Goal: Task Accomplishment & Management: Manage account settings

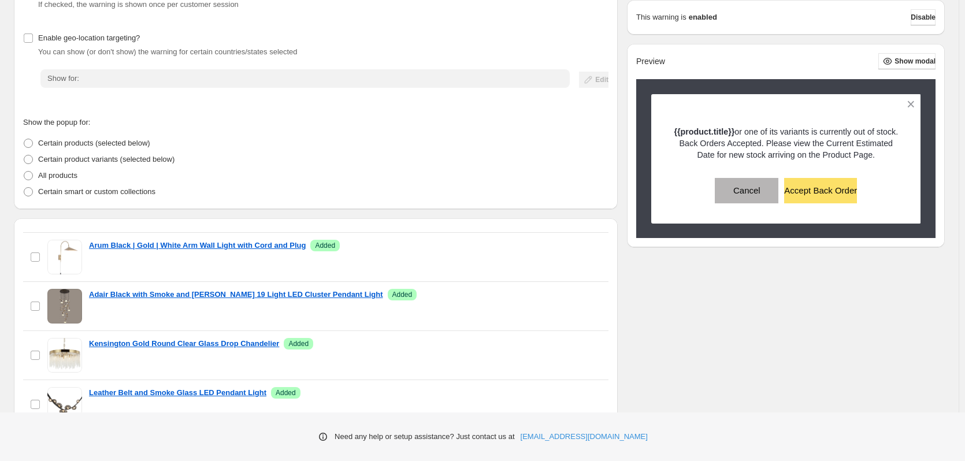
scroll to position [983, 0]
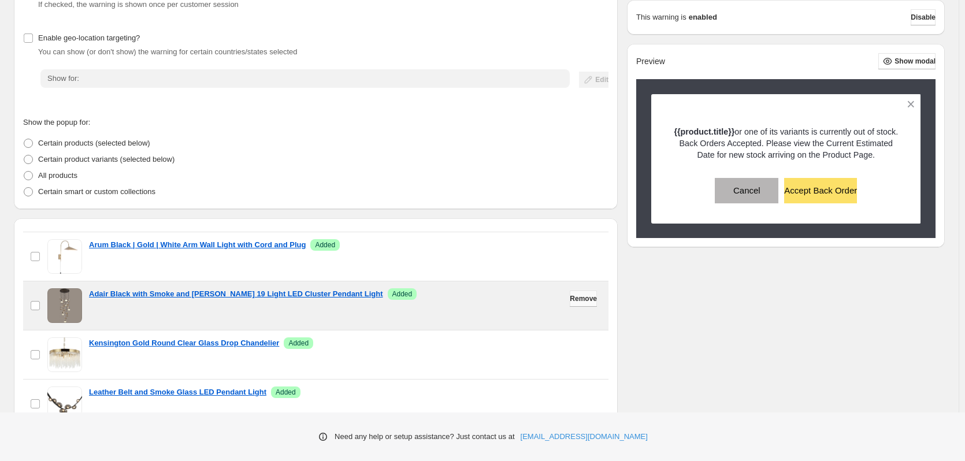
click at [572, 304] on button "Remove" at bounding box center [583, 299] width 27 height 16
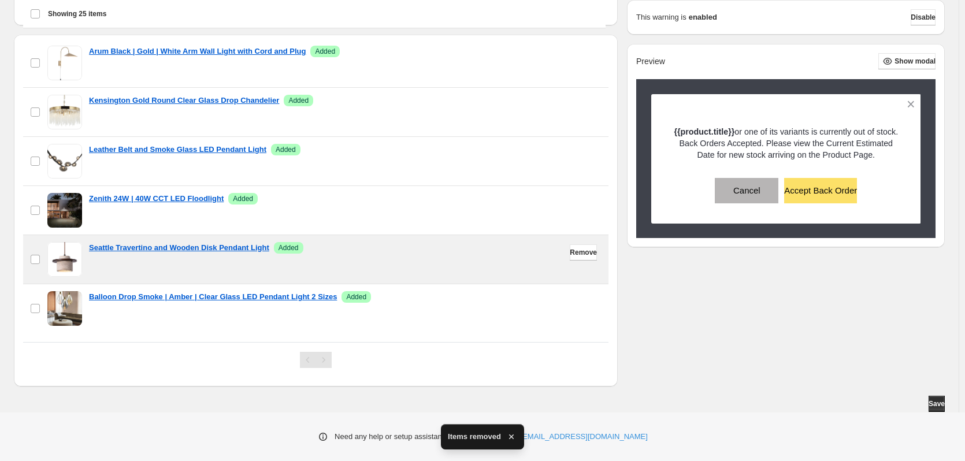
scroll to position [300, 0]
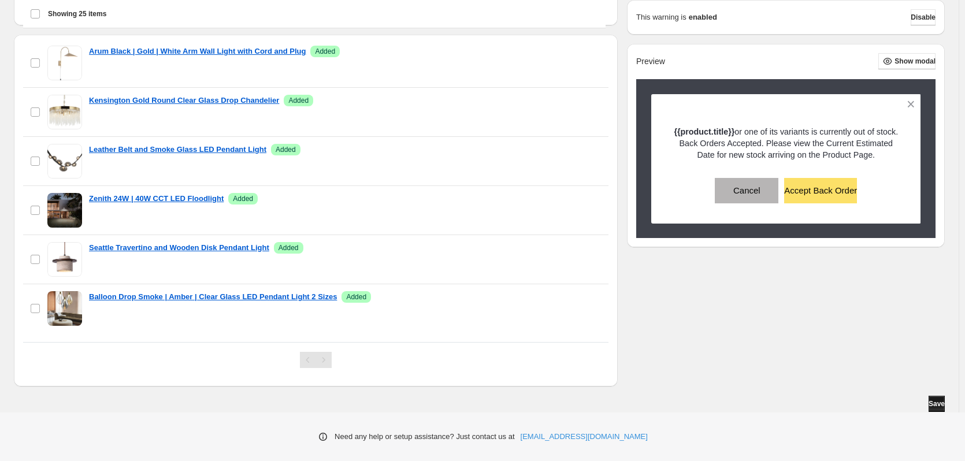
click at [932, 405] on span "Save" at bounding box center [937, 403] width 16 height 9
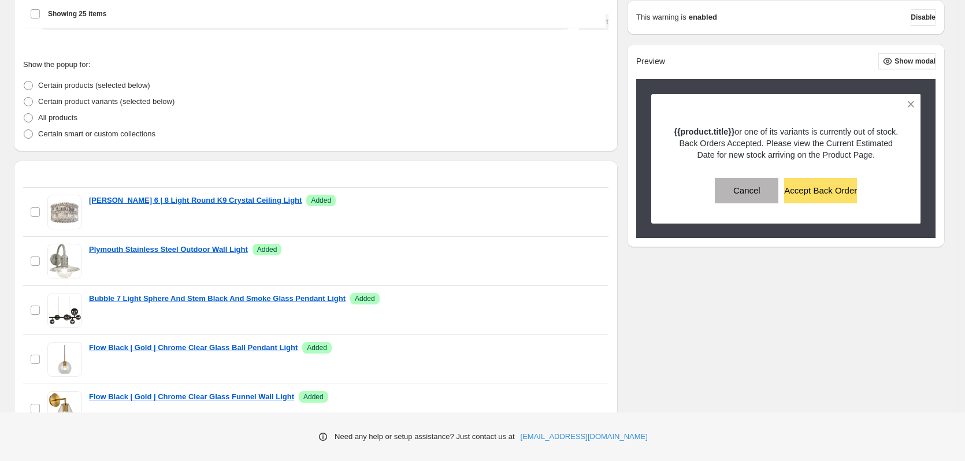
scroll to position [0, 0]
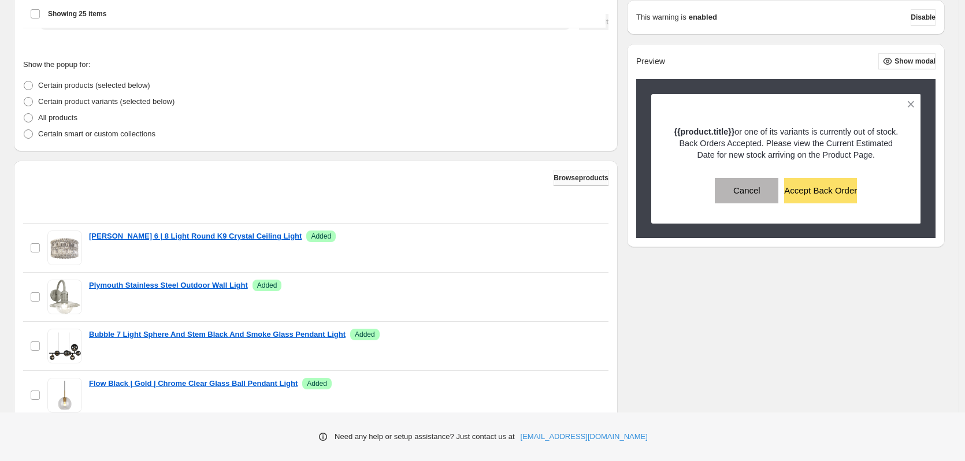
click at [584, 180] on span "Browse products" at bounding box center [581, 177] width 55 height 9
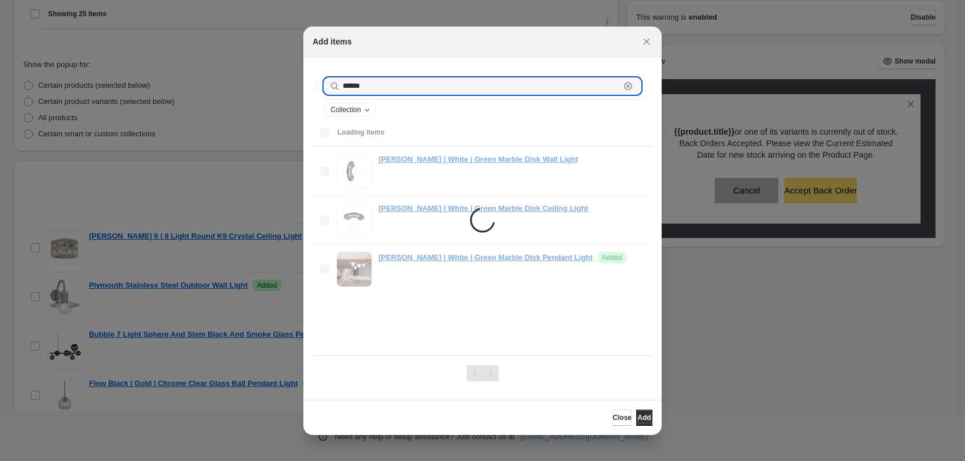
drag, startPoint x: 375, startPoint y: 83, endPoint x: 314, endPoint y: 83, distance: 60.7
click at [314, 83] on div "****** Clear Collection" at bounding box center [483, 96] width 340 height 61
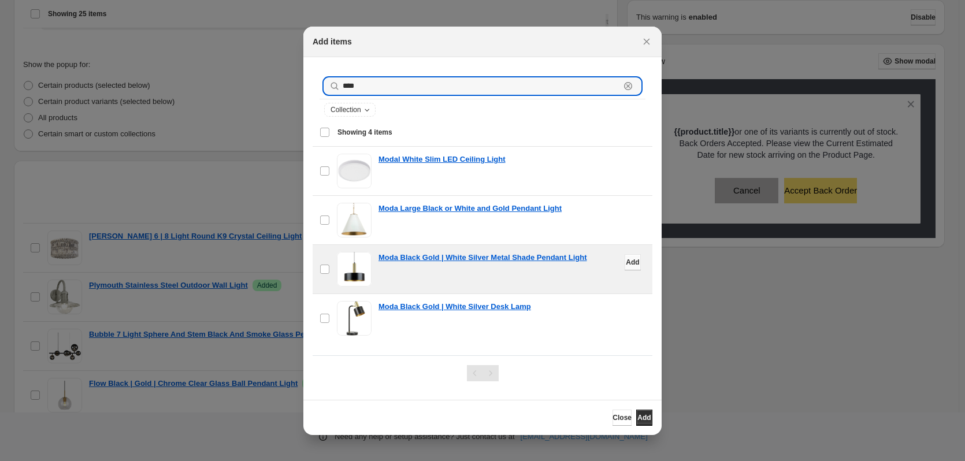
type input "****"
click at [625, 266] on button "Add" at bounding box center [633, 262] width 16 height 16
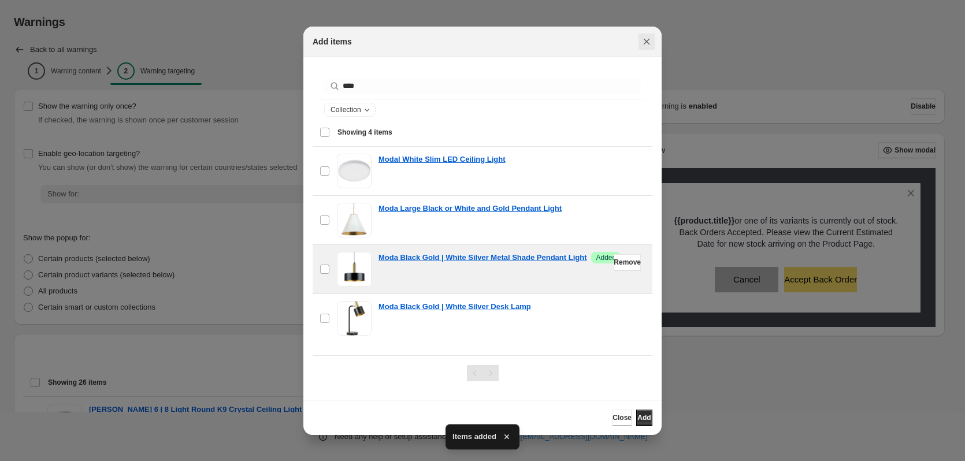
click at [646, 39] on icon "Close" at bounding box center [647, 42] width 12 height 12
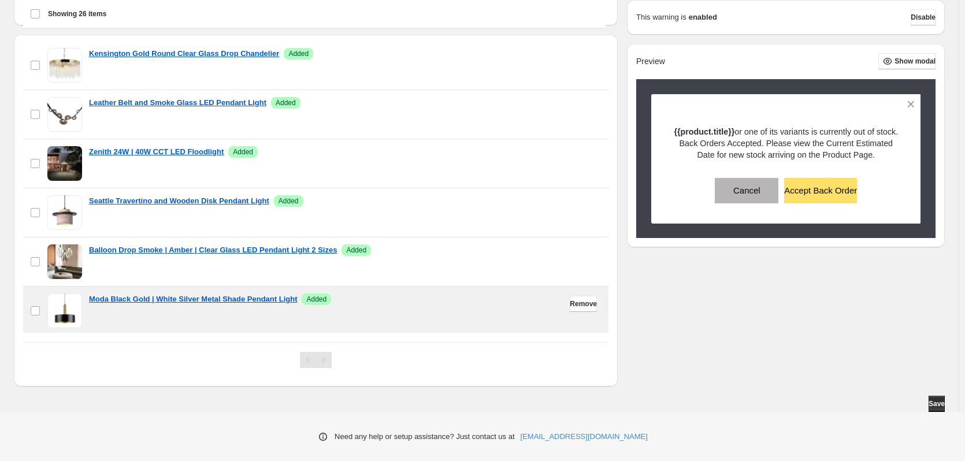
scroll to position [1042, 0]
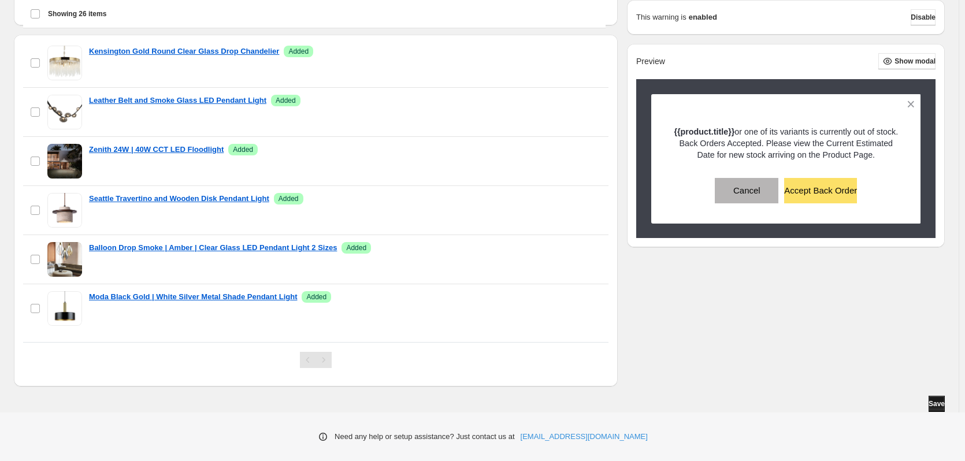
click at [939, 408] on span "Save" at bounding box center [937, 403] width 16 height 9
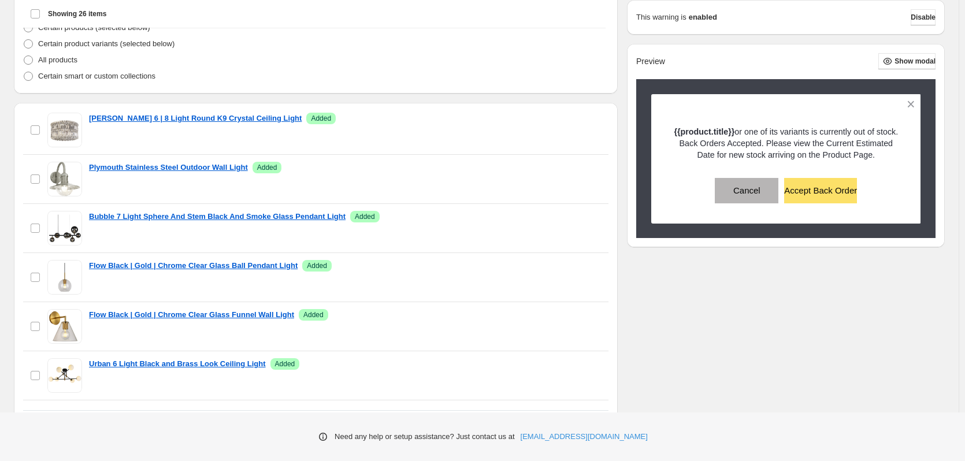
scroll to position [0, 0]
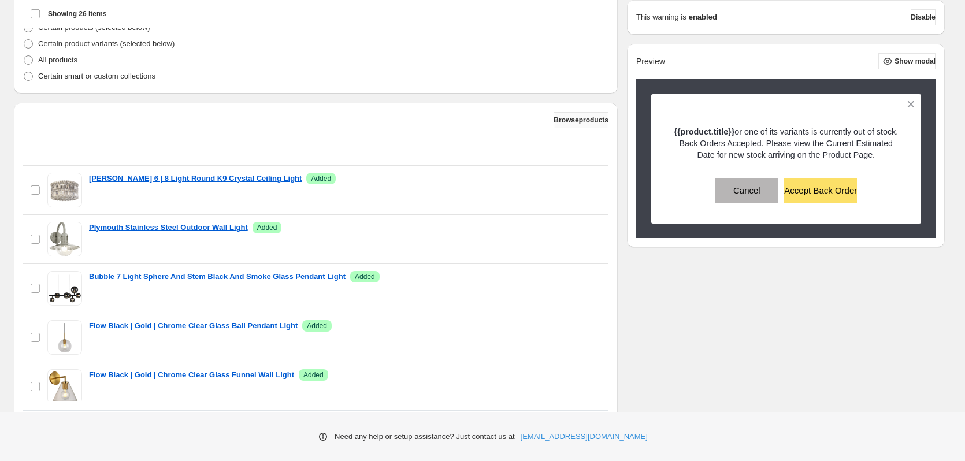
click at [589, 122] on span "Browse products" at bounding box center [581, 120] width 55 height 9
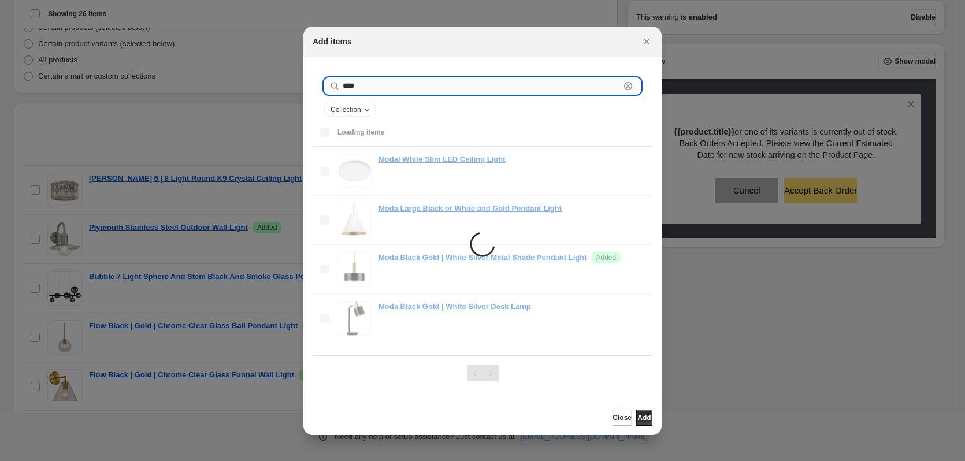
drag, startPoint x: 363, startPoint y: 84, endPoint x: 343, endPoint y: 83, distance: 20.3
click at [343, 83] on input "****" at bounding box center [481, 86] width 277 height 16
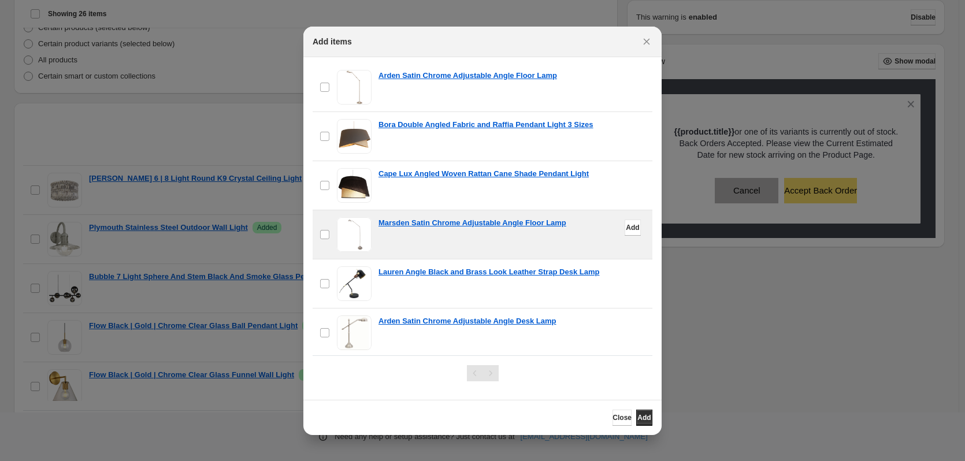
scroll to position [282, 0]
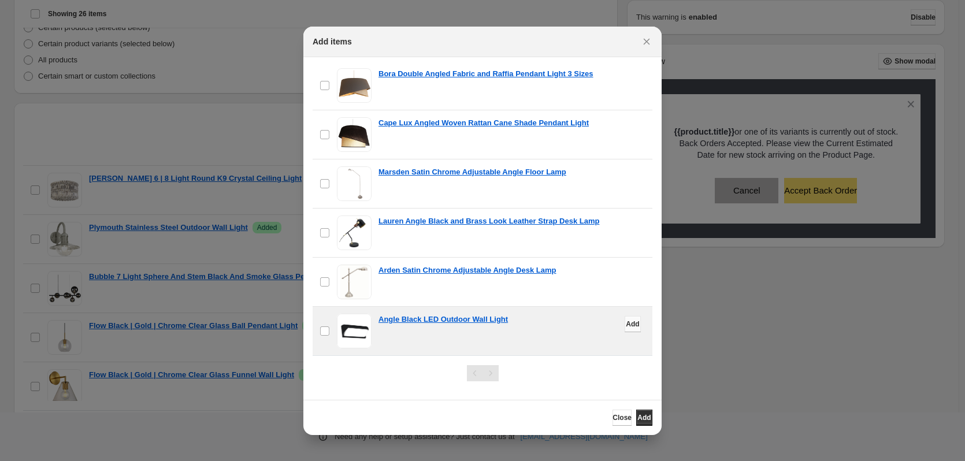
type input "*****"
click at [625, 328] on button "Add" at bounding box center [633, 324] width 16 height 16
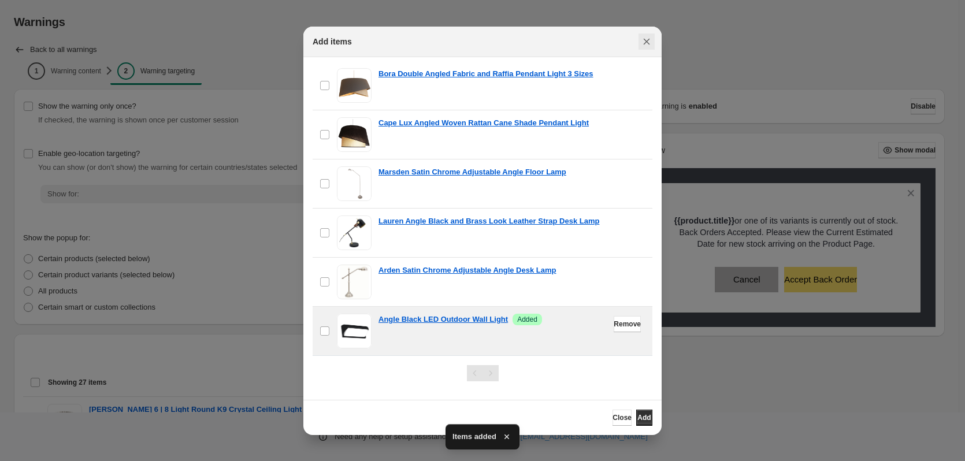
click at [648, 43] on icon "Close" at bounding box center [647, 41] width 6 height 6
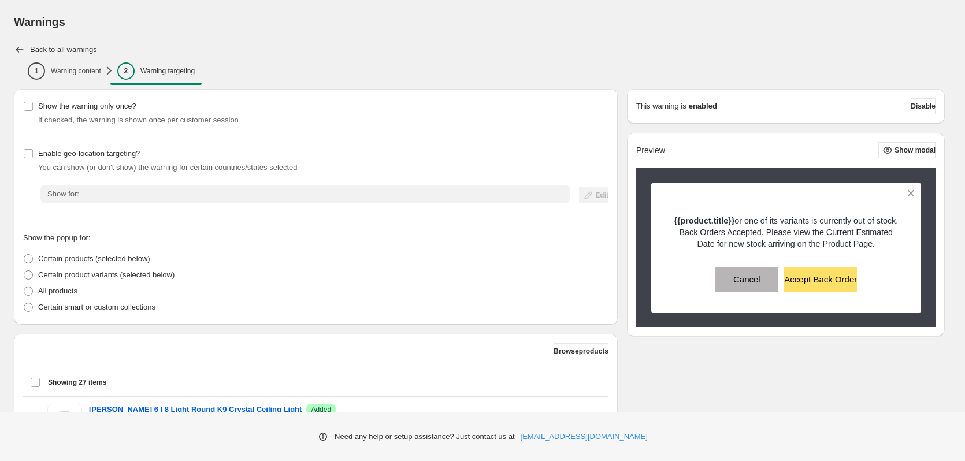
click at [609, 104] on div "Show the warning only once? If checked, the warning is shown once per customer …" at bounding box center [316, 112] width 586 height 28
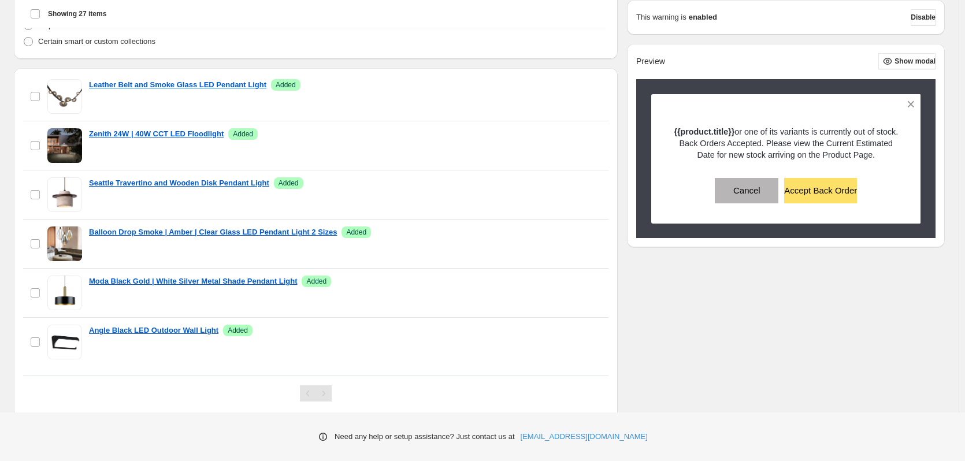
scroll to position [300, 0]
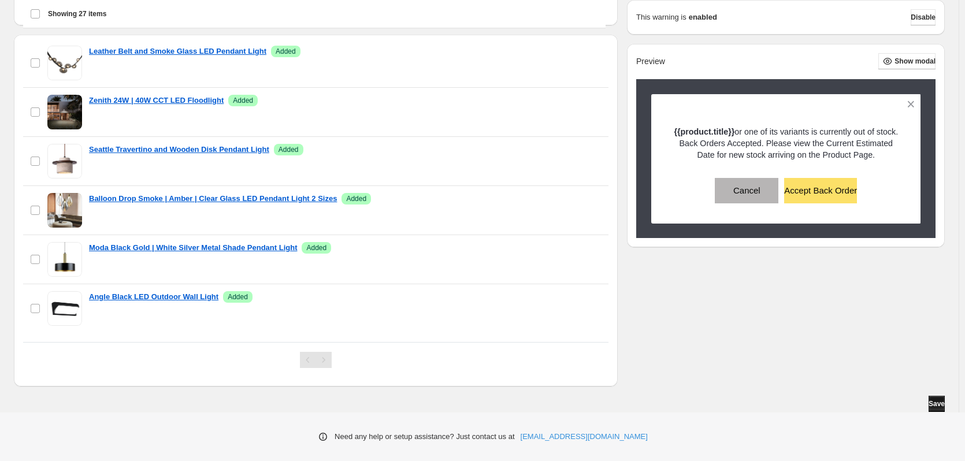
click at [930, 406] on span "Save" at bounding box center [937, 403] width 16 height 9
